Goal: Task Accomplishment & Management: Manage account settings

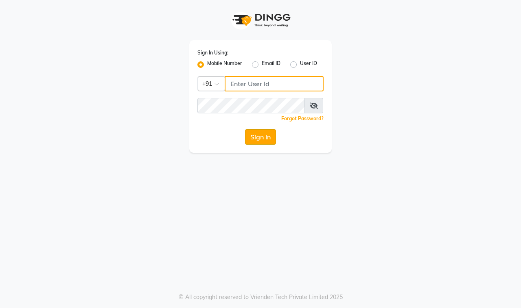
type input "9100649694"
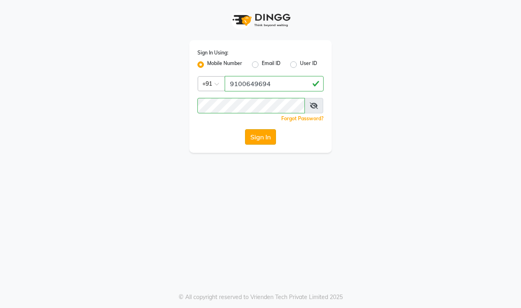
click at [263, 137] on button "Sign In" at bounding box center [260, 136] width 31 height 15
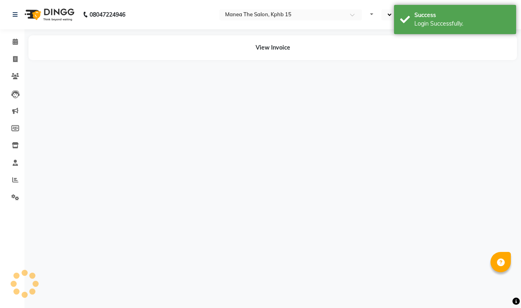
select select "en"
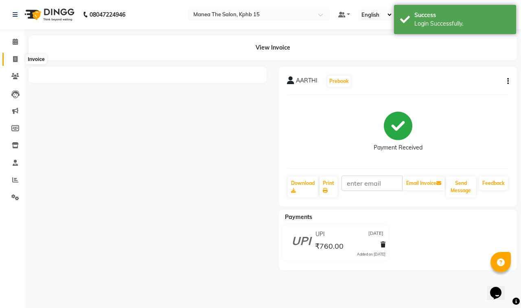
click at [15, 55] on span at bounding box center [15, 59] width 14 height 9
select select "7321"
select select "service"
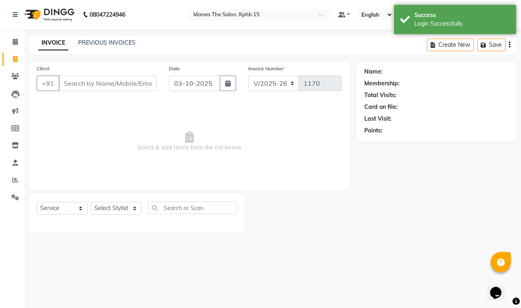
click at [102, 80] on input "Client" at bounding box center [108, 83] width 98 height 15
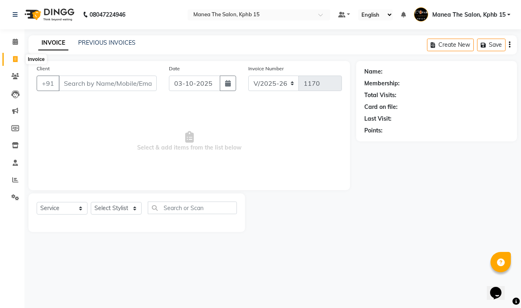
click at [15, 57] on icon at bounding box center [15, 59] width 4 height 6
select select "service"
type input "1170"
select select "7321"
click at [13, 174] on link "Reports" at bounding box center [12, 180] width 20 height 13
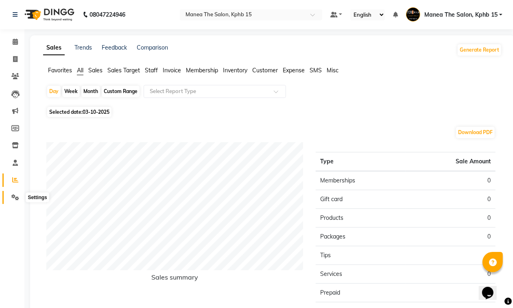
click at [11, 196] on icon at bounding box center [15, 197] width 8 height 6
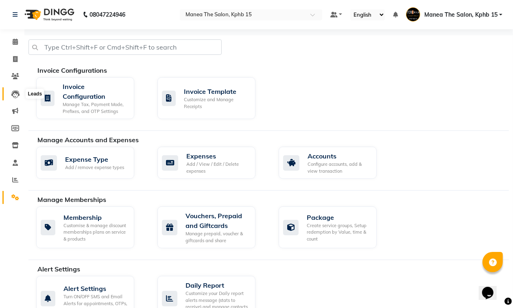
click at [17, 89] on span at bounding box center [15, 93] width 14 height 9
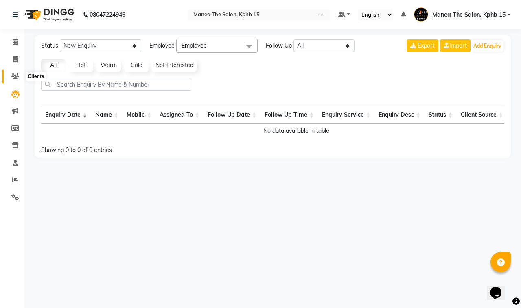
click at [15, 76] on icon at bounding box center [15, 76] width 8 height 6
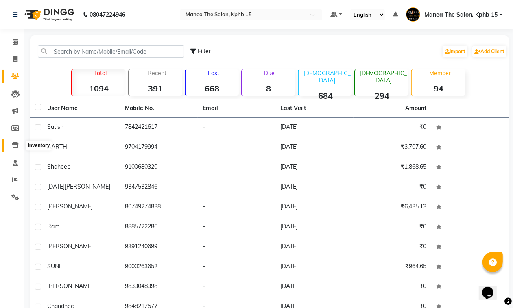
click at [15, 148] on icon at bounding box center [15, 145] width 7 height 6
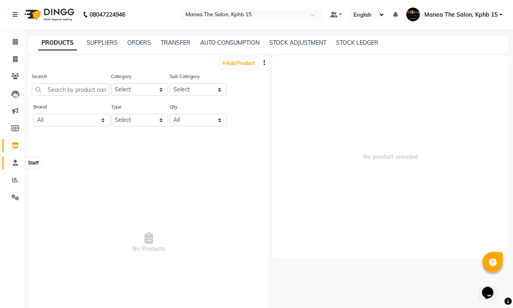
click at [15, 161] on icon at bounding box center [15, 163] width 5 height 6
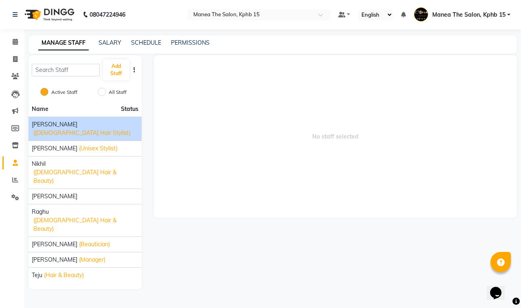
click at [42, 126] on span "[PERSON_NAME]" at bounding box center [55, 124] width 46 height 9
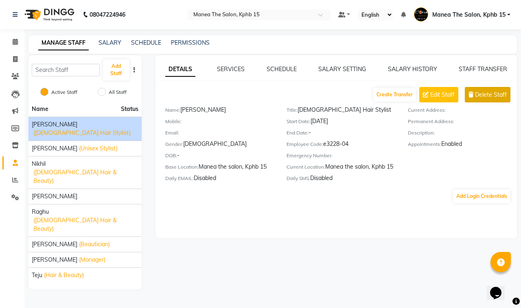
click at [487, 94] on span "Delete Staff" at bounding box center [491, 95] width 32 height 9
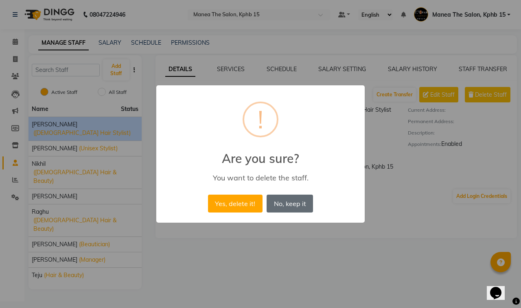
click at [290, 205] on button "No, keep it" at bounding box center [289, 204] width 46 height 18
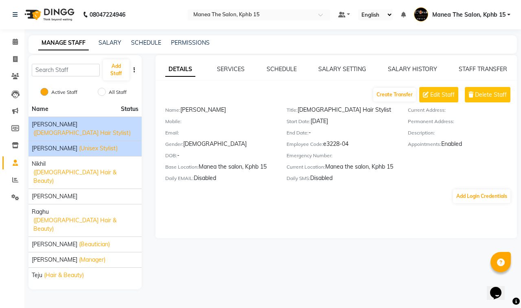
click at [59, 144] on span "[PERSON_NAME]" at bounding box center [55, 148] width 46 height 9
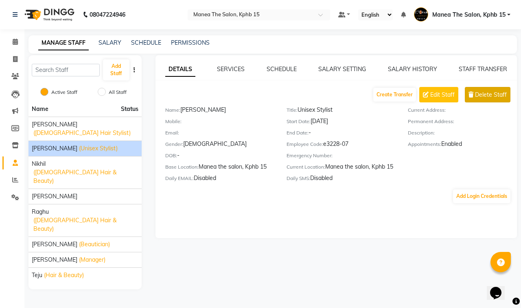
click at [490, 95] on span "Delete Staff" at bounding box center [491, 95] width 32 height 9
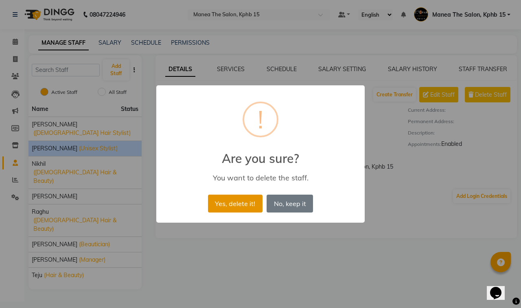
click at [220, 211] on button "Yes, delete it!" at bounding box center [235, 204] width 55 height 18
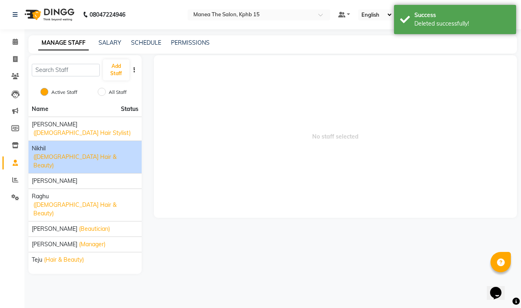
click at [86, 153] on span "([DEMOGRAPHIC_DATA] Hair & Beauty)" at bounding box center [85, 161] width 105 height 17
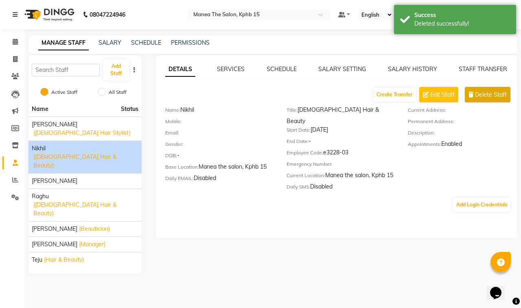
click at [479, 96] on span "Delete Staff" at bounding box center [491, 95] width 32 height 9
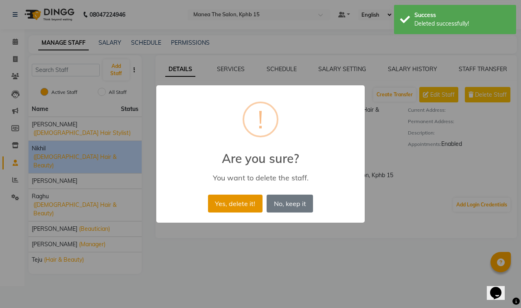
click at [232, 199] on button "Yes, delete it!" at bounding box center [235, 204] width 55 height 18
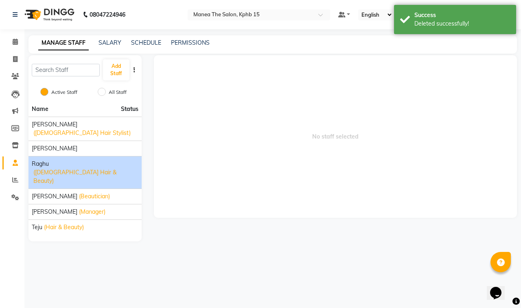
click at [74, 168] on span "([DEMOGRAPHIC_DATA] Hair & Beauty)" at bounding box center [85, 176] width 105 height 17
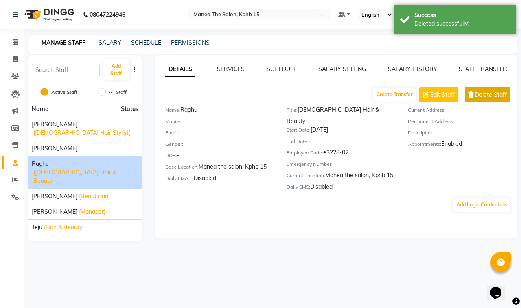
click at [479, 99] on button "Delete Staff" at bounding box center [488, 94] width 46 height 15
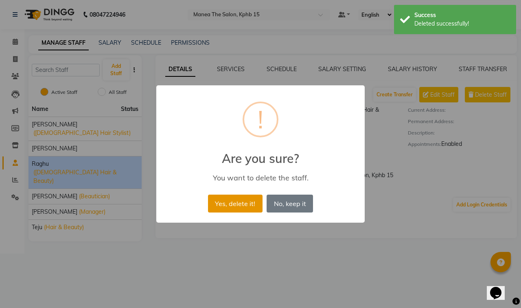
click at [236, 212] on button "Yes, delete it!" at bounding box center [235, 204] width 55 height 18
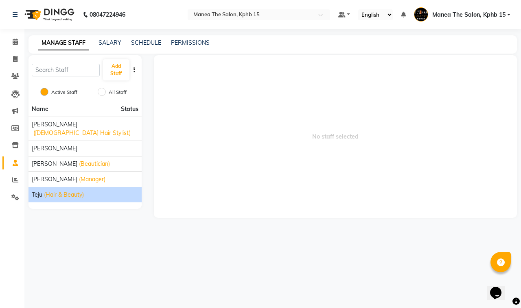
click at [67, 191] on span "(Hair & Beauty)" at bounding box center [64, 195] width 40 height 9
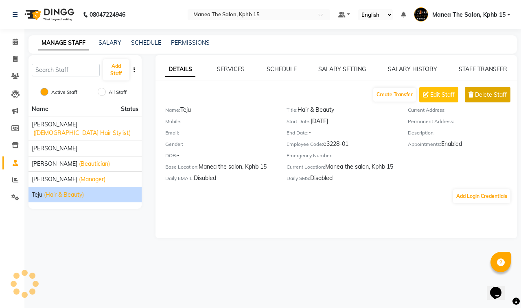
click at [493, 100] on button "Delete Staff" at bounding box center [488, 94] width 46 height 15
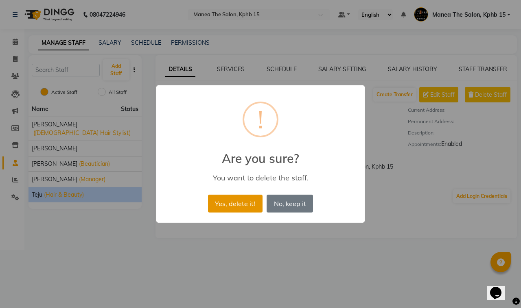
click at [223, 198] on button "Yes, delete it!" at bounding box center [235, 204] width 55 height 18
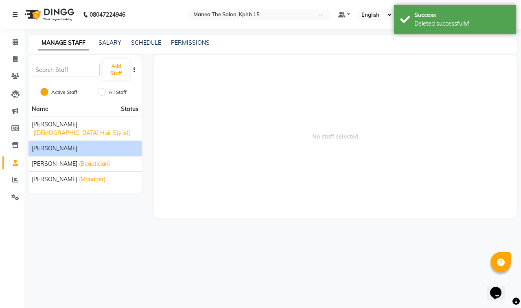
click at [55, 144] on div "[PERSON_NAME]" at bounding box center [85, 148] width 107 height 9
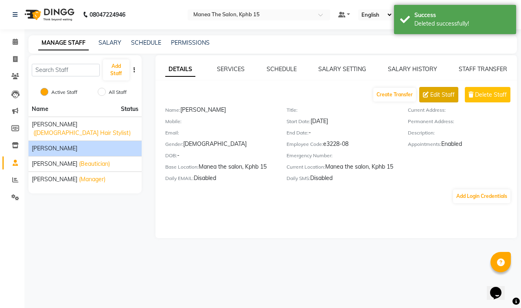
click at [442, 98] on span "Edit Staff" at bounding box center [442, 95] width 24 height 9
select select "[DEMOGRAPHIC_DATA]"
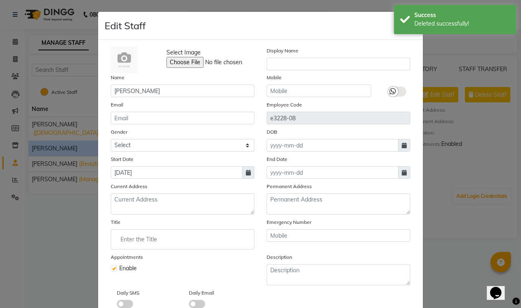
scroll to position [49, 0]
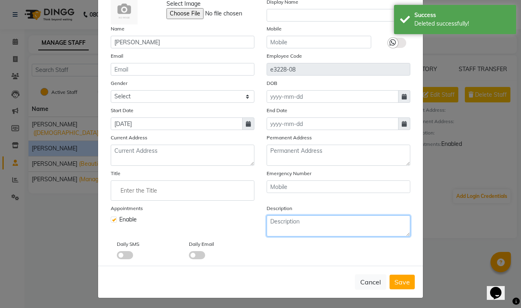
click at [287, 223] on textarea at bounding box center [338, 226] width 144 height 21
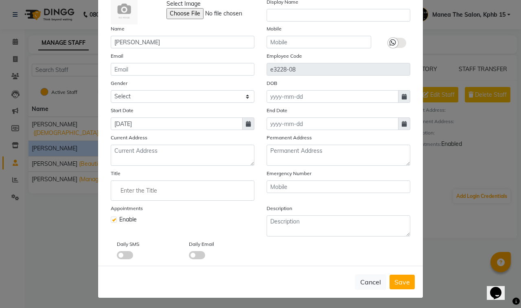
click at [140, 190] on input "Enter the Title" at bounding box center [182, 191] width 136 height 16
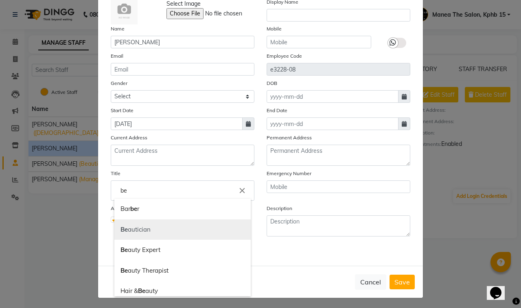
click at [142, 222] on link "Be autician" at bounding box center [182, 230] width 136 height 21
type input "Beautician"
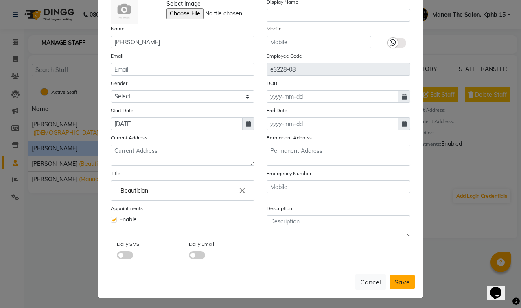
click at [392, 286] on button "Save" at bounding box center [401, 282] width 25 height 15
select select
checkbox input "false"
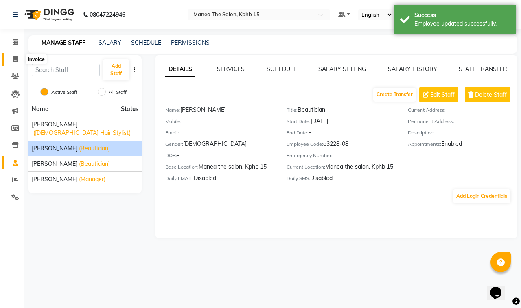
click at [16, 57] on icon at bounding box center [15, 59] width 4 height 6
select select "service"
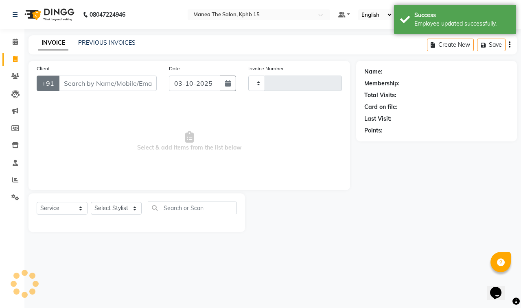
type input "1170"
select select "7321"
click at [18, 160] on span at bounding box center [15, 163] width 14 height 9
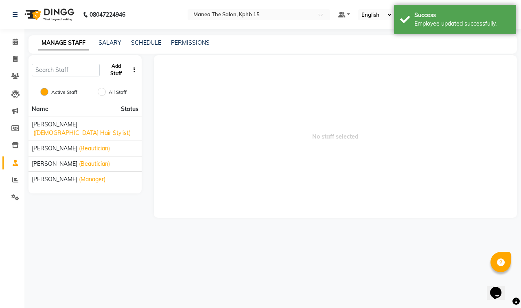
click at [117, 76] on button "Add Staff" at bounding box center [116, 69] width 26 height 21
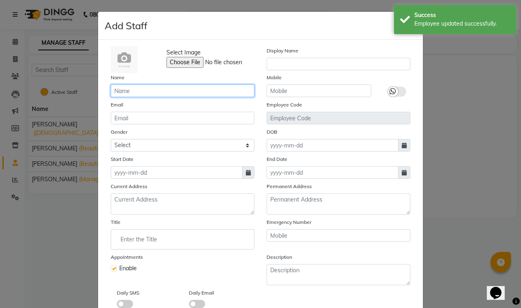
click at [131, 89] on input "text" at bounding box center [183, 91] width 144 height 13
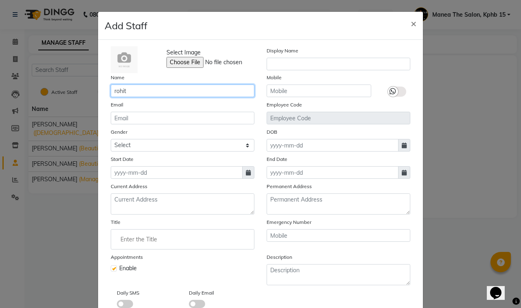
click at [113, 92] on input "rohit" at bounding box center [183, 91] width 144 height 13
type input "Rohit"
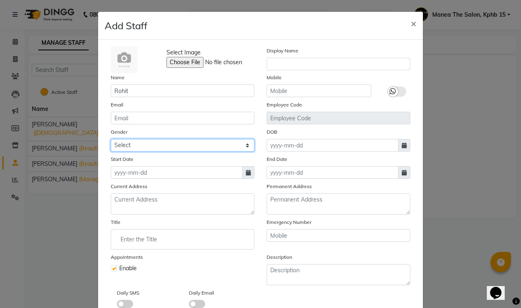
click at [135, 143] on select "Select [DEMOGRAPHIC_DATA] [DEMOGRAPHIC_DATA] Other Prefer Not To Say" at bounding box center [183, 145] width 144 height 13
select select "[DEMOGRAPHIC_DATA]"
click at [111, 139] on select "Select [DEMOGRAPHIC_DATA] [DEMOGRAPHIC_DATA] Other Prefer Not To Say" at bounding box center [183, 145] width 144 height 13
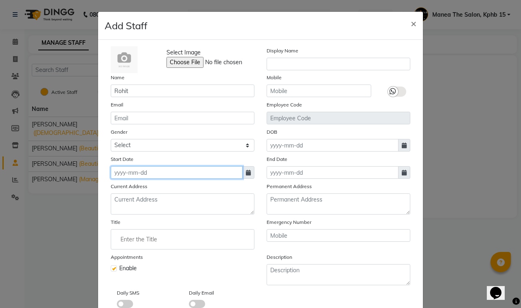
click at [126, 166] on input at bounding box center [177, 172] width 132 height 13
select select "10"
select select "2025"
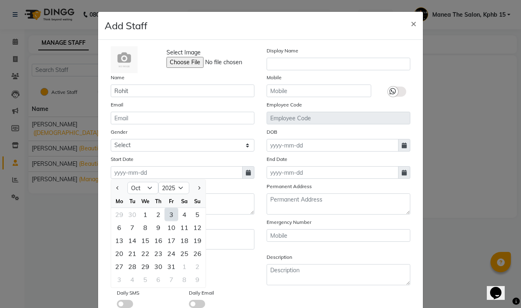
click at [167, 214] on div "3" at bounding box center [171, 214] width 13 height 13
type input "03-10-2025"
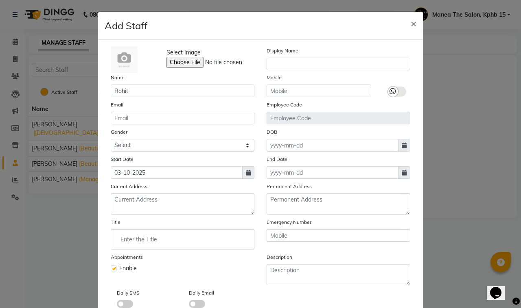
click at [127, 238] on input "Enter the Title" at bounding box center [182, 239] width 136 height 16
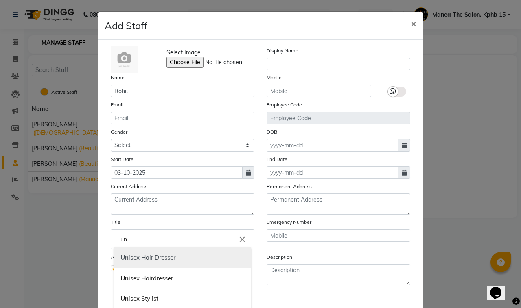
click at [133, 254] on link "Un isex Hair Dresser" at bounding box center [182, 258] width 136 height 21
type input "Unisex Hair Dresser"
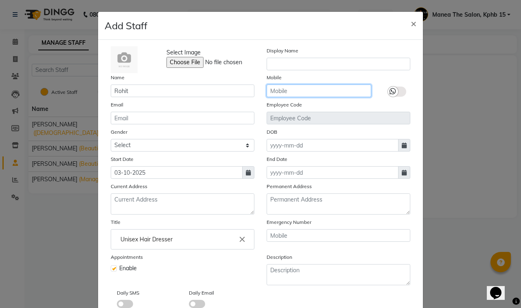
click at [303, 85] on input "text" at bounding box center [318, 91] width 105 height 13
click at [314, 92] on input "text" at bounding box center [318, 91] width 105 height 13
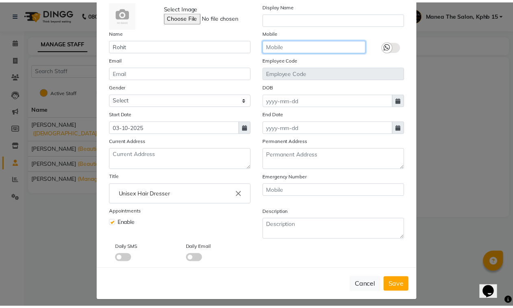
scroll to position [49, 0]
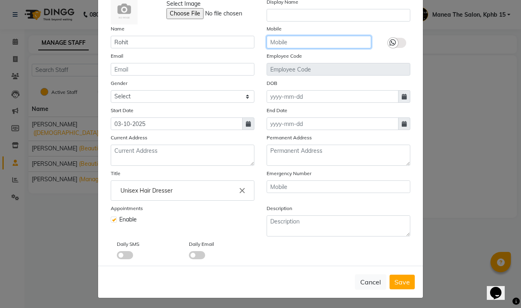
click at [317, 46] on input "text" at bounding box center [318, 42] width 105 height 13
type input "7893439228"
click at [405, 280] on span "Save" at bounding box center [401, 282] width 15 height 8
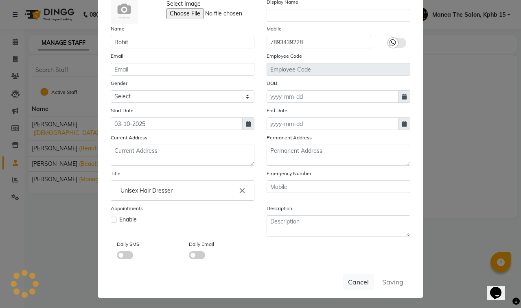
select select
checkbox input "false"
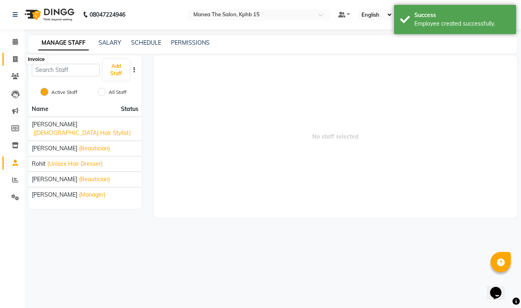
click at [14, 57] on icon at bounding box center [15, 59] width 4 height 6
select select "service"
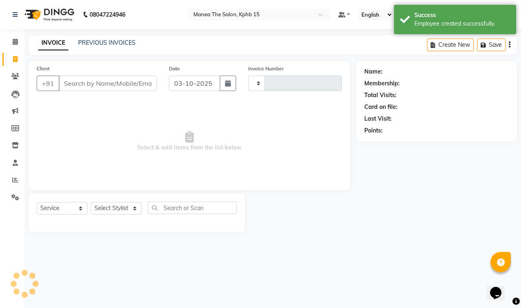
type input "1170"
select select "7321"
click at [105, 79] on input "Client" at bounding box center [108, 83] width 98 height 15
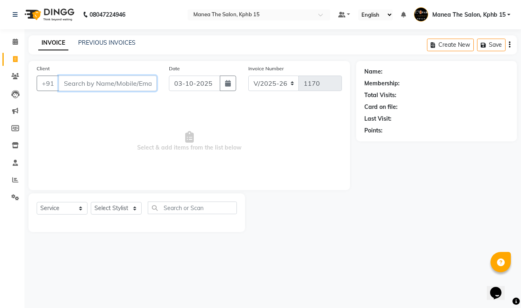
click at [98, 87] on input "Client" at bounding box center [108, 83] width 98 height 15
click at [65, 92] on div "Client +91" at bounding box center [97, 80] width 132 height 33
click at [77, 81] on input "Client" at bounding box center [108, 83] width 98 height 15
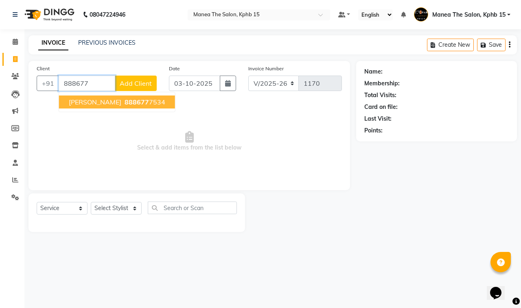
click at [96, 103] on span "[PERSON_NAME]" at bounding box center [95, 102] width 52 height 8
type input "8886777534"
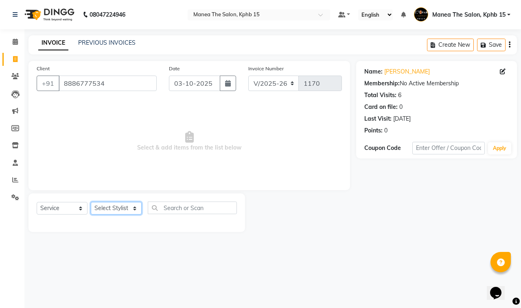
click at [119, 208] on select "Select Stylist [PERSON_NAME] Rohit [PERSON_NAME]" at bounding box center [116, 208] width 51 height 13
select select "93644"
click at [91, 202] on select "Select Stylist [PERSON_NAME] Rohit [PERSON_NAME]" at bounding box center [116, 208] width 51 height 13
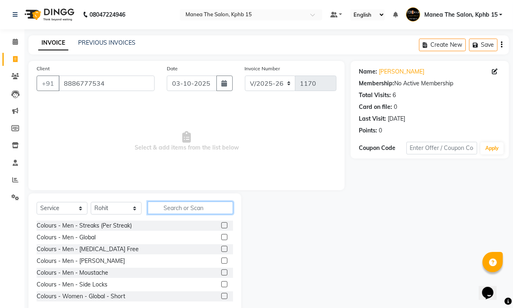
click at [175, 205] on input "text" at bounding box center [190, 208] width 85 height 13
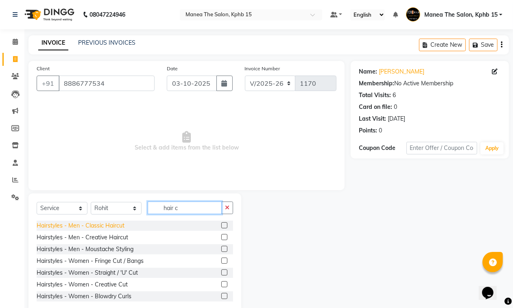
type input "hair c"
click at [121, 226] on div "Hairstyles - Men - Classic Haircut" at bounding box center [81, 226] width 88 height 9
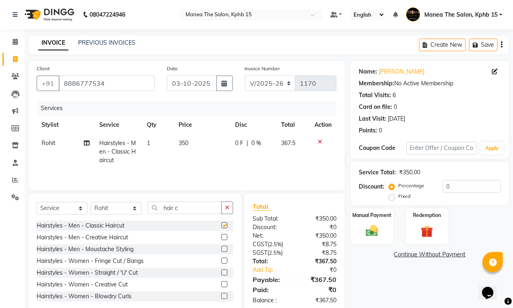
checkbox input "false"
click at [229, 210] on icon "button" at bounding box center [227, 208] width 4 height 6
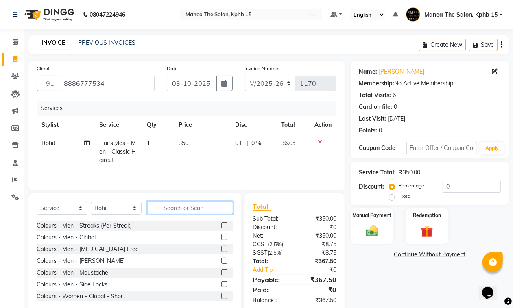
click at [205, 212] on input "text" at bounding box center [190, 208] width 85 height 13
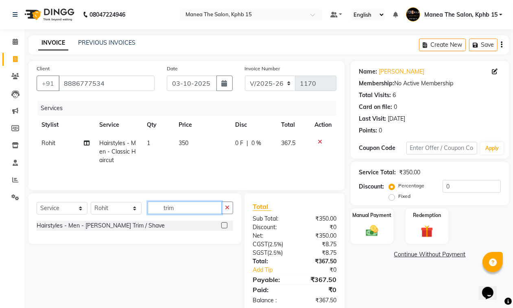
type input "trim"
click at [226, 226] on label at bounding box center [224, 225] width 6 height 6
click at [226, 226] on input "checkbox" at bounding box center [223, 225] width 5 height 5
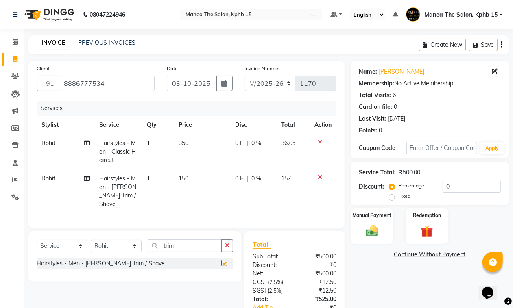
checkbox input "false"
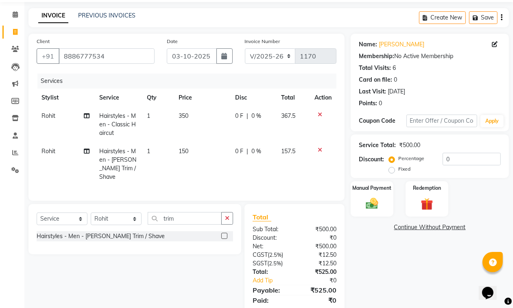
scroll to position [51, 0]
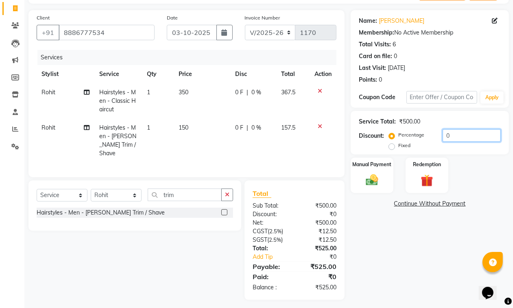
click at [454, 137] on input "0" at bounding box center [472, 135] width 58 height 13
click at [445, 135] on input "0" at bounding box center [472, 135] width 58 height 13
click at [458, 135] on input "0" at bounding box center [472, 135] width 58 height 13
type input "1"
click at [454, 136] on input "number" at bounding box center [472, 135] width 58 height 13
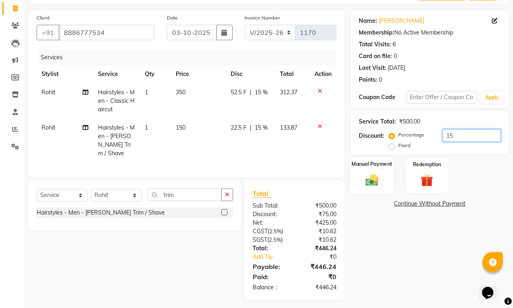
type input "15"
click at [375, 182] on img at bounding box center [372, 180] width 20 height 15
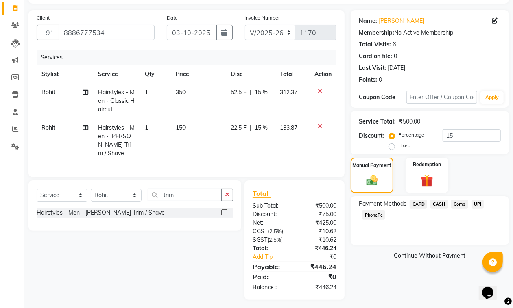
click at [478, 200] on span "UPI" at bounding box center [477, 204] width 13 height 9
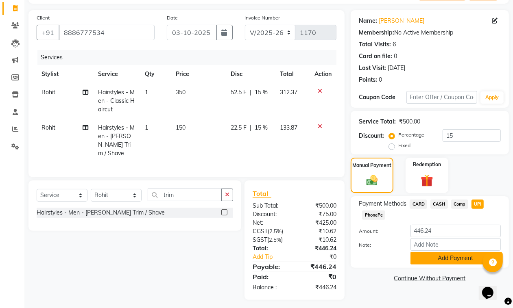
click at [433, 261] on button "Add Payment" at bounding box center [455, 258] width 90 height 13
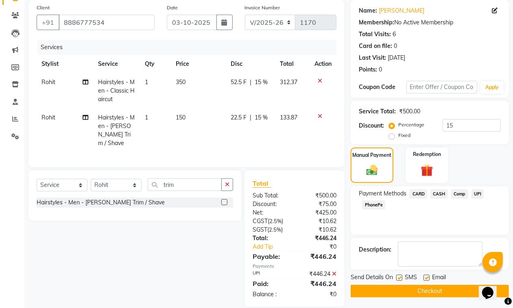
scroll to position [70, 0]
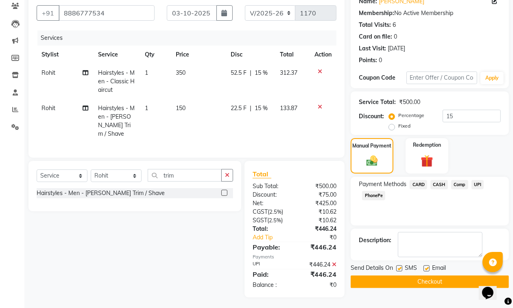
click at [399, 288] on button "Checkout" at bounding box center [430, 282] width 158 height 13
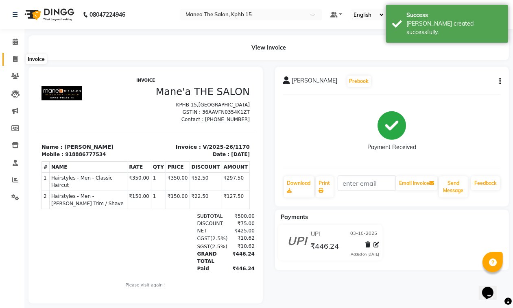
click at [16, 56] on icon at bounding box center [15, 59] width 4 height 6
select select "service"
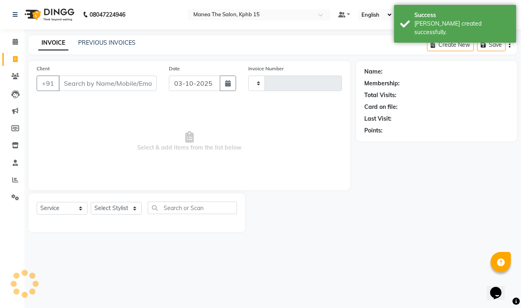
type input "1171"
select select "7321"
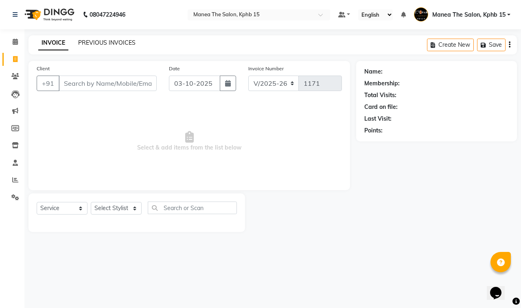
click at [104, 39] on link "PREVIOUS INVOICES" at bounding box center [106, 42] width 57 height 7
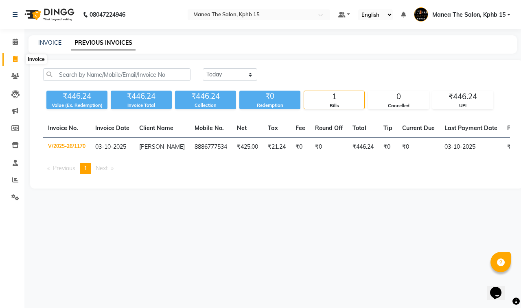
click at [17, 59] on icon at bounding box center [15, 59] width 4 height 6
select select "service"
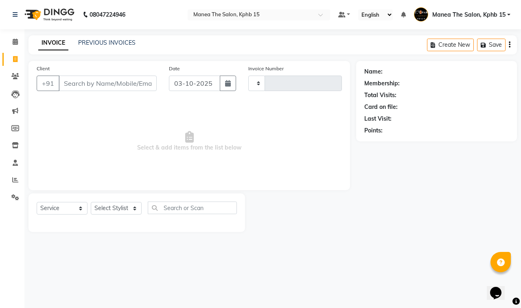
type input "1171"
select select "7321"
click at [72, 83] on input "Client" at bounding box center [108, 83] width 98 height 15
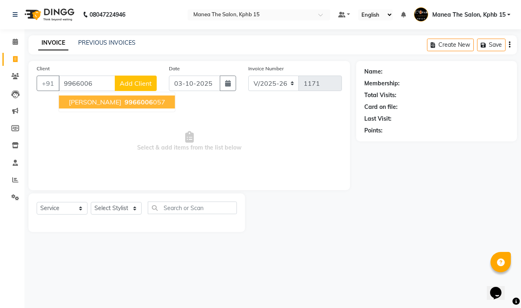
click at [92, 100] on button "[PERSON_NAME] 9966006 057" at bounding box center [117, 102] width 116 height 13
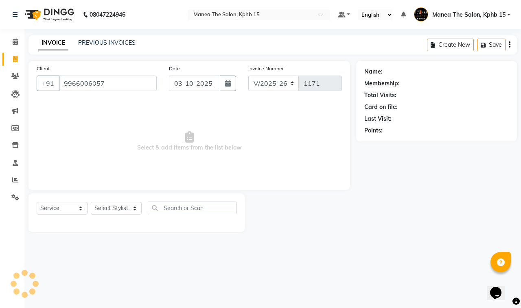
type input "9966006057"
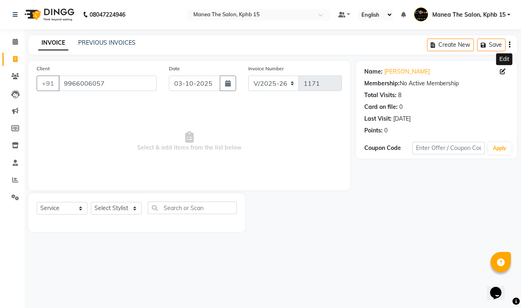
click at [500, 71] on icon at bounding box center [502, 72] width 6 height 6
select select "[DEMOGRAPHIC_DATA]"
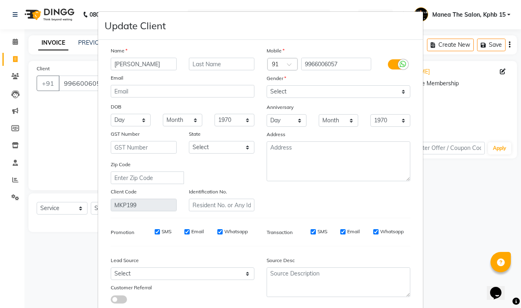
click at [126, 63] on input "[PERSON_NAME]" at bounding box center [144, 64] width 66 height 13
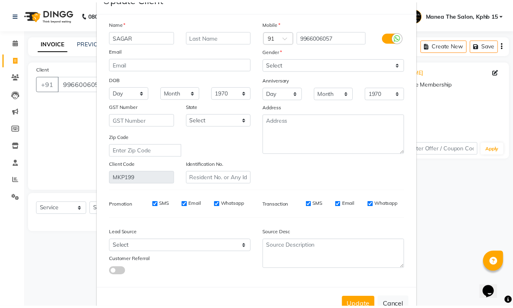
scroll to position [50, 0]
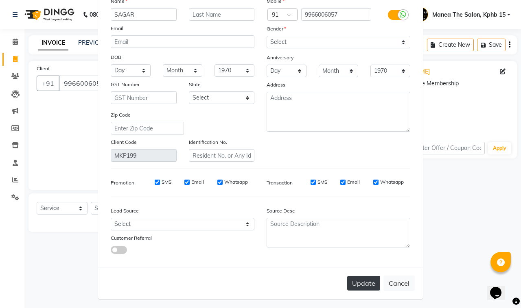
type input "SAGAR"
click at [367, 283] on button "Update" at bounding box center [363, 283] width 33 height 15
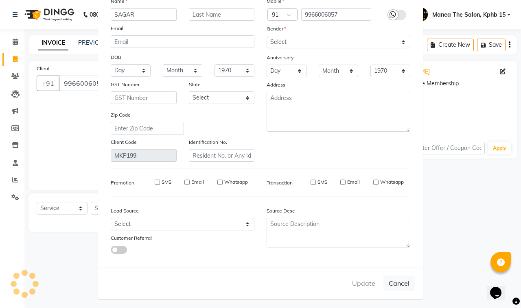
select select
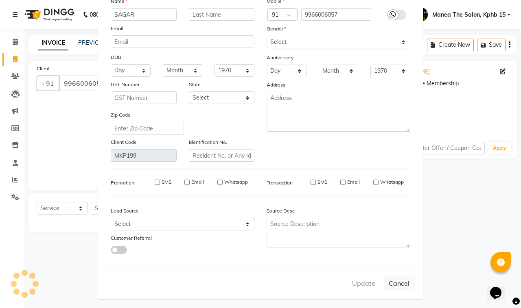
select select
checkbox input "false"
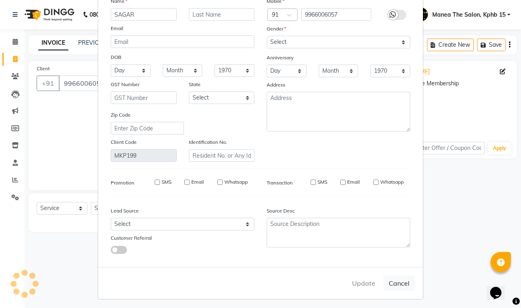
checkbox input "false"
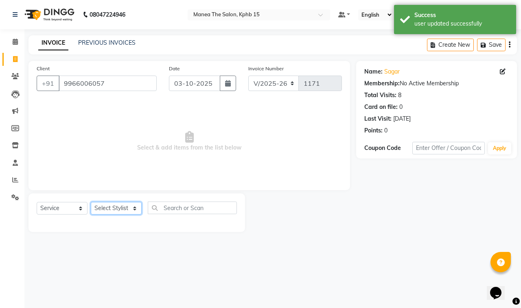
click at [103, 210] on select "Select Stylist [PERSON_NAME] Rohit [PERSON_NAME]" at bounding box center [116, 208] width 51 height 13
select select "93644"
click at [91, 202] on select "Select Stylist [PERSON_NAME] Rohit [PERSON_NAME]" at bounding box center [116, 208] width 51 height 13
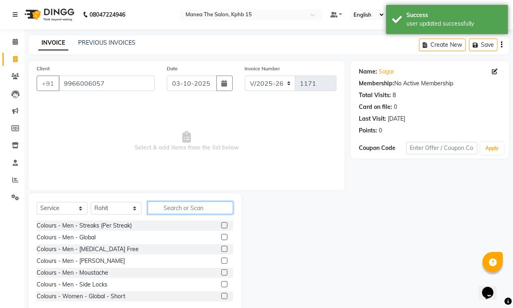
click at [184, 203] on input "text" at bounding box center [190, 208] width 85 height 13
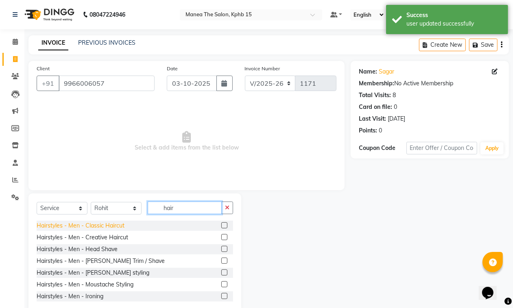
type input "hair"
click at [116, 225] on div "Hairstyles - Men - Classic Haircut" at bounding box center [81, 226] width 88 height 9
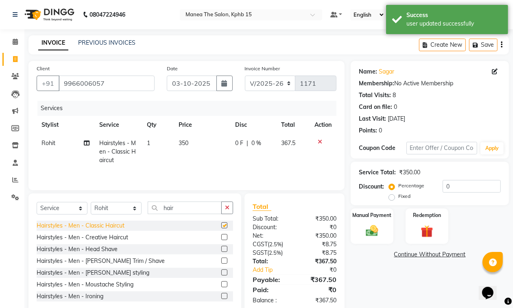
checkbox input "false"
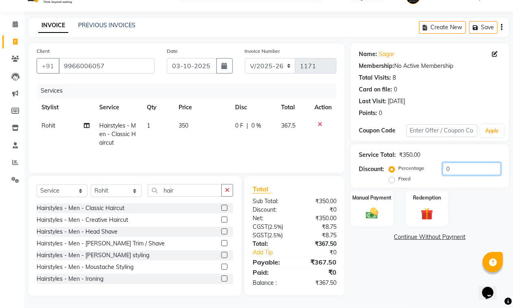
click at [443, 169] on input "0" at bounding box center [472, 169] width 58 height 13
type input "15"
click at [436, 266] on div "Name: Sagar Membership: No Active Membership Total Visits: 8 Card on file: 0 La…" at bounding box center [433, 170] width 164 height 253
click at [375, 210] on img at bounding box center [372, 213] width 20 height 15
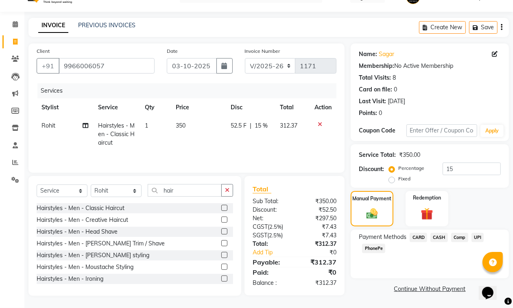
click at [478, 236] on span "UPI" at bounding box center [477, 237] width 13 height 9
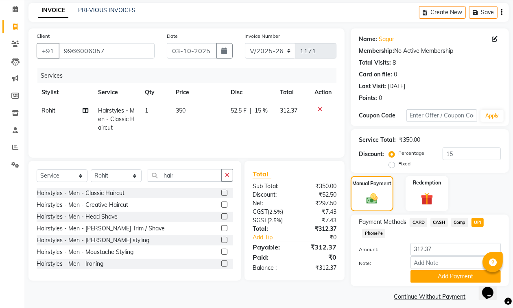
scroll to position [39, 0]
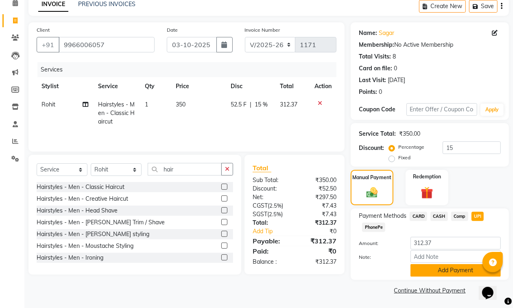
click at [437, 271] on button "Add Payment" at bounding box center [455, 270] width 90 height 13
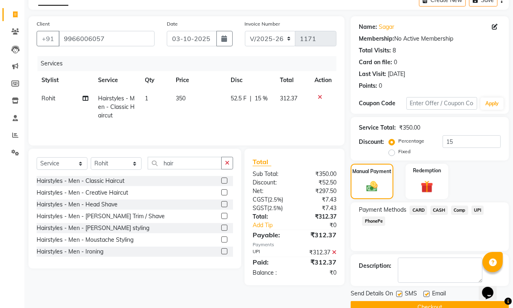
scroll to position [62, 0]
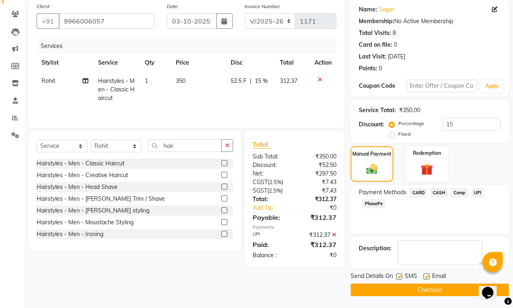
drag, startPoint x: 401, startPoint y: 275, endPoint x: 407, endPoint y: 277, distance: 6.3
click at [401, 276] on label at bounding box center [399, 277] width 6 height 6
click at [401, 276] on input "checkbox" at bounding box center [398, 277] width 5 height 5
checkbox input "false"
click at [425, 277] on label at bounding box center [426, 277] width 6 height 6
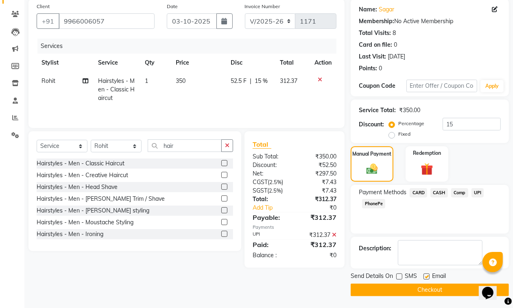
click at [425, 277] on input "checkbox" at bounding box center [425, 277] width 5 height 5
checkbox input "false"
click at [420, 289] on button "Checkout" at bounding box center [430, 290] width 158 height 13
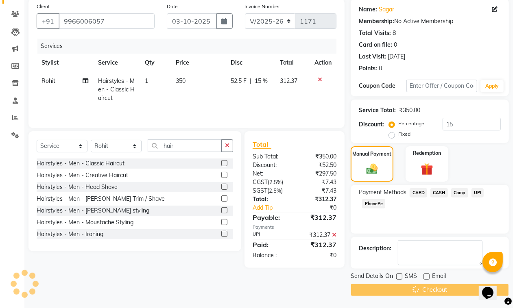
scroll to position [36, 0]
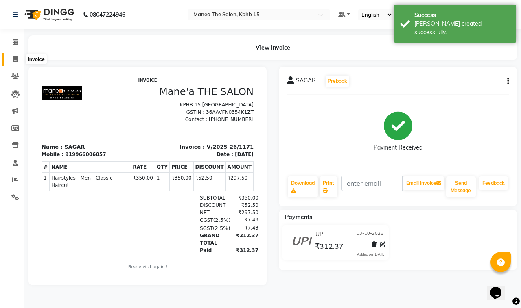
click at [15, 57] on icon at bounding box center [15, 59] width 4 height 6
select select "7321"
select select "service"
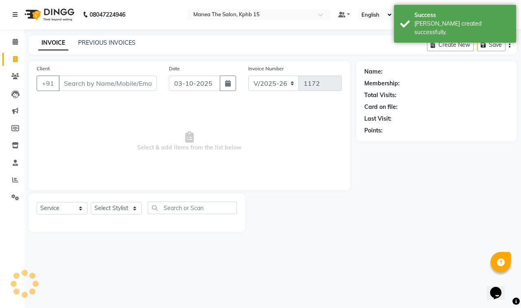
click at [89, 85] on input "Client" at bounding box center [108, 83] width 98 height 15
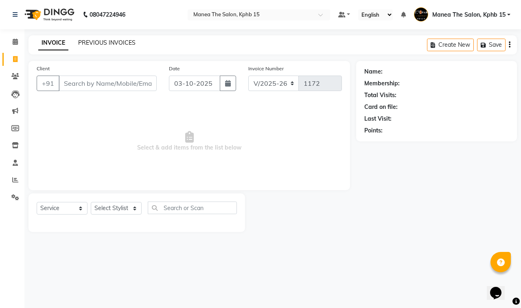
click at [86, 41] on link "PREVIOUS INVOICES" at bounding box center [106, 42] width 57 height 7
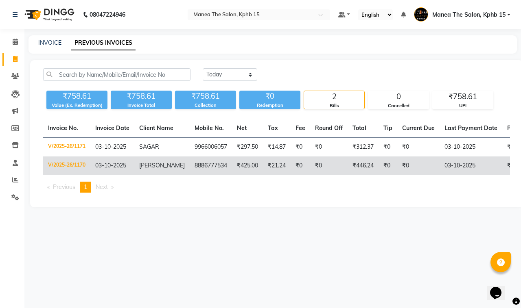
click at [74, 165] on td "V/2025-26/1170" at bounding box center [66, 166] width 47 height 19
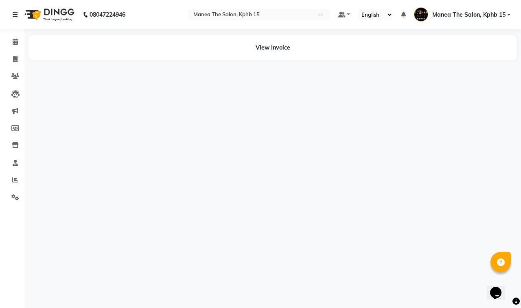
click at [275, 47] on div "View Invoice" at bounding box center [272, 47] width 488 height 25
click at [15, 59] on icon at bounding box center [15, 59] width 4 height 6
select select "service"
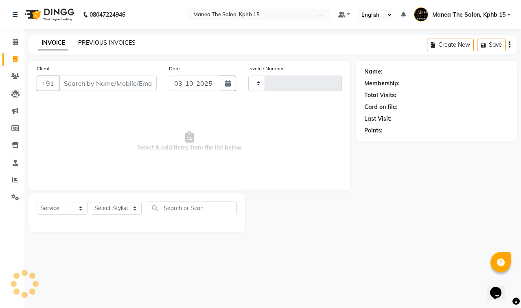
type input "1172"
select select "7321"
click at [97, 40] on link "PREVIOUS INVOICES" at bounding box center [106, 42] width 57 height 7
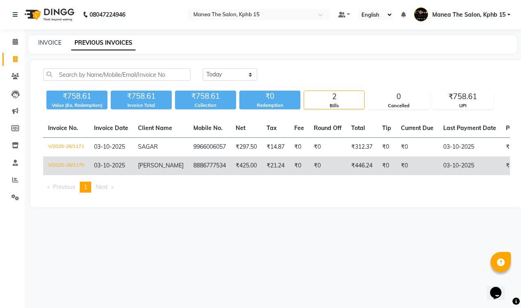
click at [67, 166] on td "V/2025-26/1170" at bounding box center [66, 166] width 46 height 19
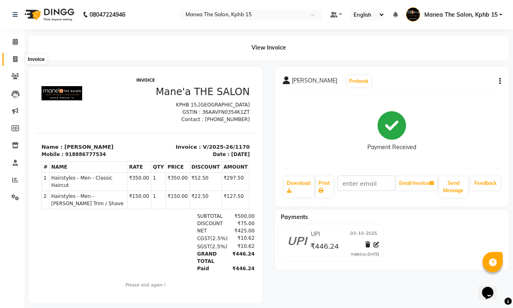
click at [14, 60] on icon at bounding box center [15, 59] width 4 height 6
select select "service"
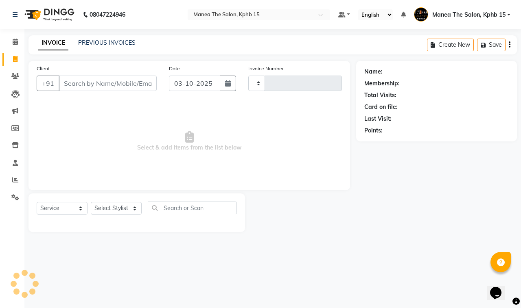
type input "1172"
select select "7321"
click at [114, 83] on input "Client" at bounding box center [108, 83] width 98 height 15
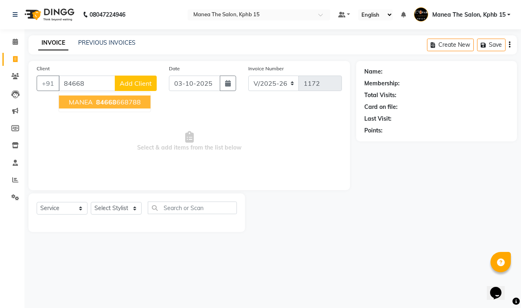
click at [133, 102] on ngb-highlight "84668 668788" at bounding box center [117, 102] width 46 height 8
type input "84668668788"
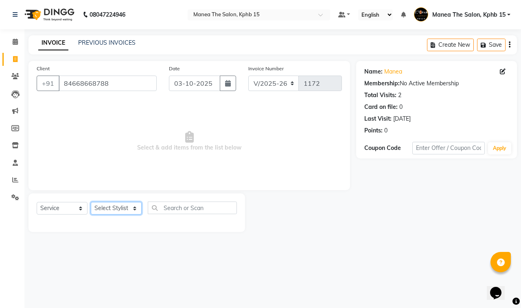
click at [112, 212] on select "Select Stylist [PERSON_NAME] Rohit [PERSON_NAME]" at bounding box center [116, 208] width 51 height 13
select select "82299"
click at [91, 202] on select "Select Stylist [PERSON_NAME] Rohit [PERSON_NAME]" at bounding box center [116, 208] width 51 height 13
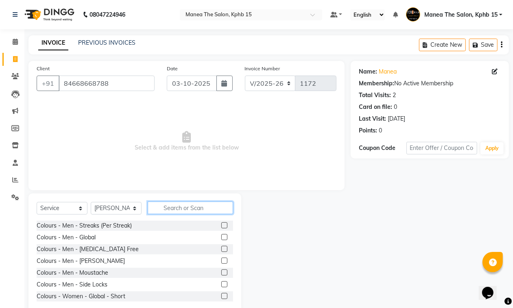
click at [168, 209] on input "text" at bounding box center [190, 208] width 85 height 13
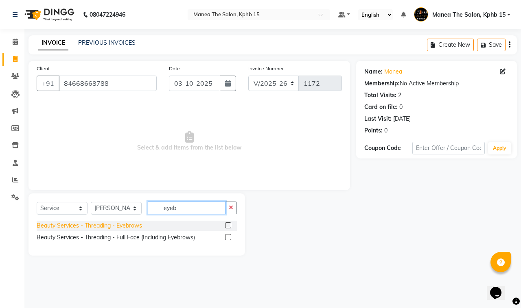
type input "eyeb"
click at [110, 227] on div "Beauty Services - Threading - Eyebrows" at bounding box center [89, 226] width 105 height 9
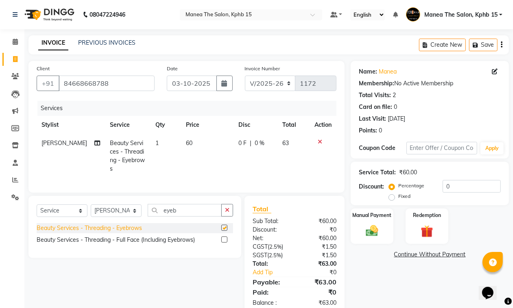
checkbox input "false"
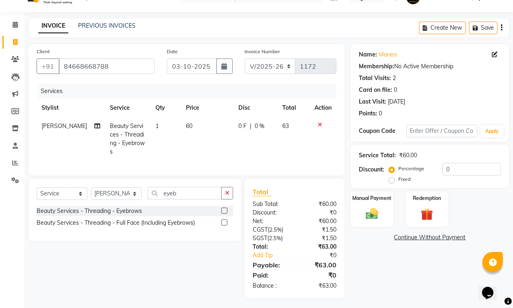
scroll to position [18, 0]
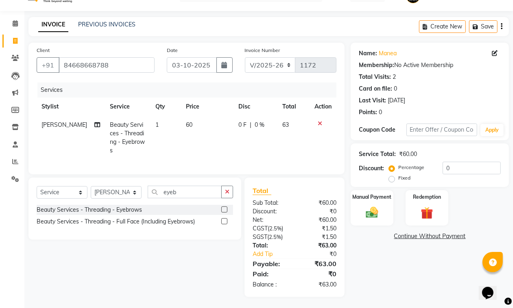
click at [397, 176] on div "Fixed" at bounding box center [400, 178] width 20 height 10
click at [398, 180] on label "Fixed" at bounding box center [404, 177] width 12 height 7
click at [393, 180] on input "Fixed" at bounding box center [393, 178] width 6 height 6
radio input "true"
click at [449, 167] on input "0" at bounding box center [472, 168] width 58 height 13
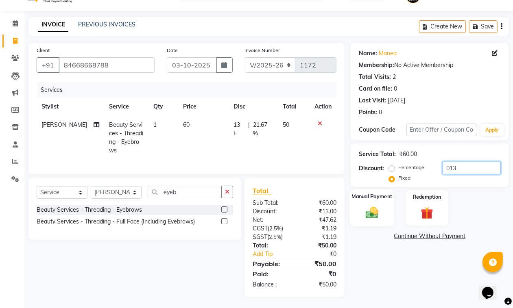
type input "013"
click at [367, 212] on img at bounding box center [372, 212] width 20 height 15
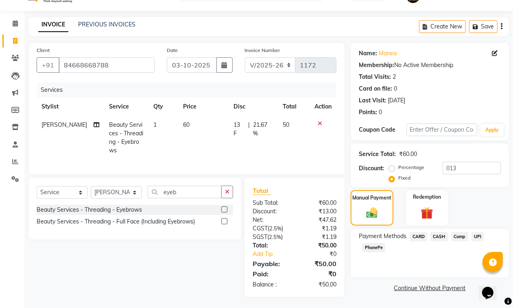
click at [442, 237] on span "CASH" at bounding box center [438, 236] width 17 height 9
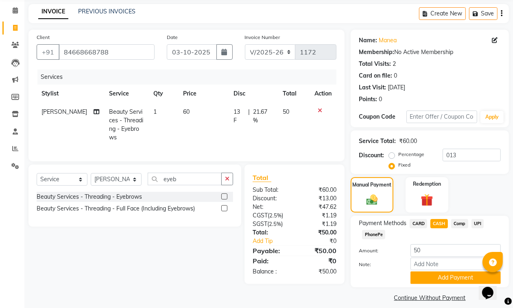
scroll to position [39, 0]
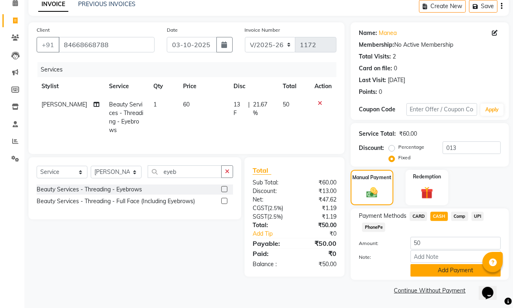
click at [438, 269] on button "Add Payment" at bounding box center [455, 270] width 90 height 13
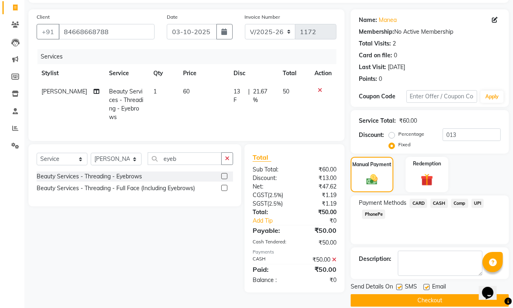
scroll to position [62, 0]
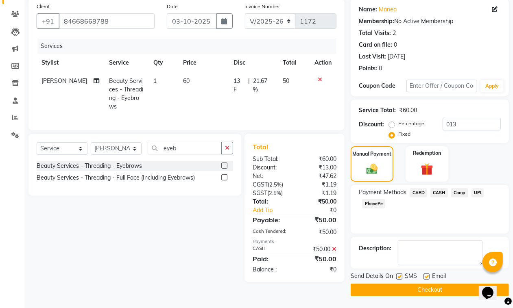
click at [400, 270] on div "Name: Manea Membership: No Active Membership Total Visits: 2 Card on file: 0 La…" at bounding box center [433, 148] width 164 height 298
click at [401, 276] on label at bounding box center [399, 277] width 6 height 6
click at [401, 276] on input "checkbox" at bounding box center [398, 277] width 5 height 5
checkbox input "false"
click at [429, 276] on label at bounding box center [426, 277] width 6 height 6
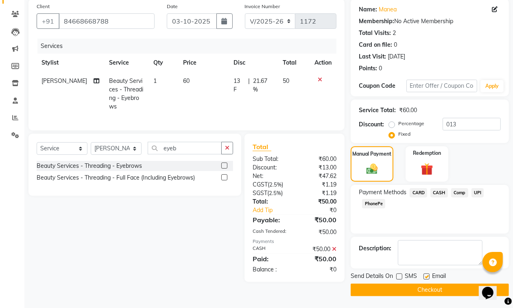
click at [429, 276] on input "checkbox" at bounding box center [425, 277] width 5 height 5
checkbox input "false"
click at [423, 290] on button "Checkout" at bounding box center [430, 290] width 158 height 13
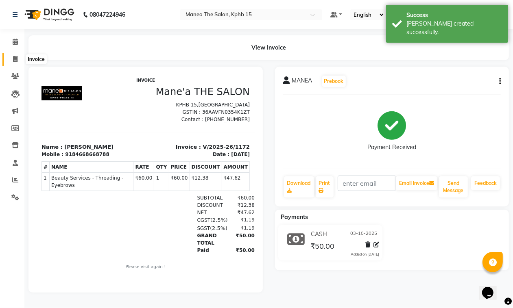
click at [13, 58] on icon at bounding box center [15, 59] width 4 height 6
select select "7321"
select select "service"
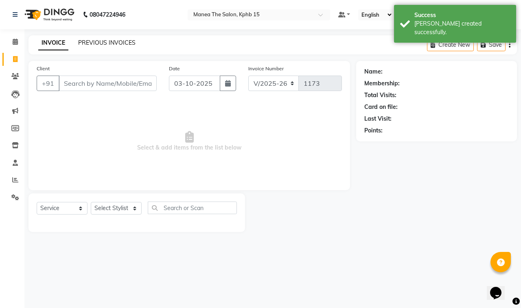
click at [112, 39] on link "PREVIOUS INVOICES" at bounding box center [106, 42] width 57 height 7
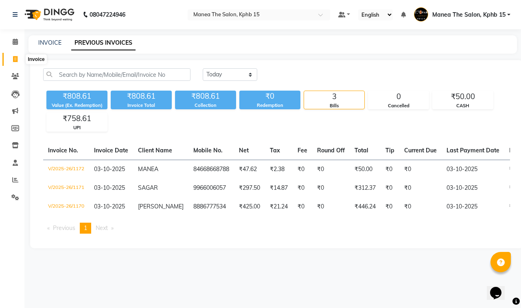
click at [14, 55] on span at bounding box center [15, 59] width 14 height 9
select select "7321"
select select "service"
